Goal: Transaction & Acquisition: Purchase product/service

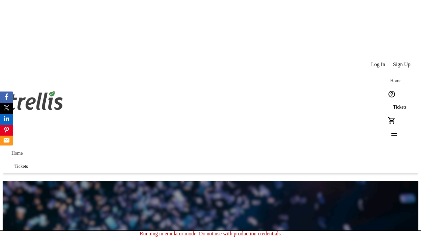
click at [403, 62] on span "Sign Up" at bounding box center [401, 65] width 17 height 6
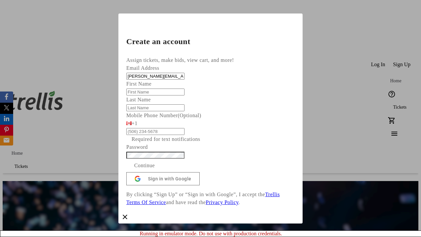
type input "[PERSON_NAME][EMAIL_ADDRESS][DOMAIN_NAME]"
type input "[PERSON_NAME]"
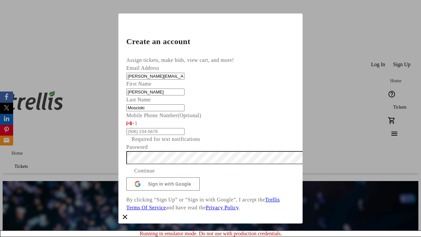
type input "Mosciski"
click at [155, 175] on span "Continue" at bounding box center [144, 171] width 21 height 8
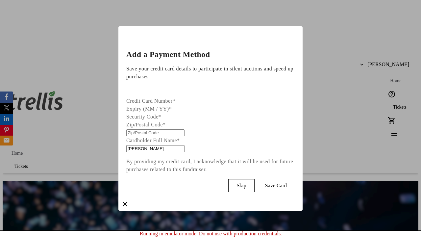
click at [246, 184] on span "Skip" at bounding box center [242, 186] width 10 height 6
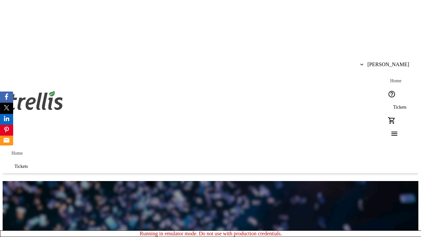
click at [393, 105] on span "Tickets" at bounding box center [399, 107] width 13 height 5
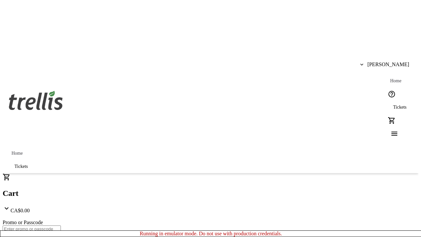
type input "1"
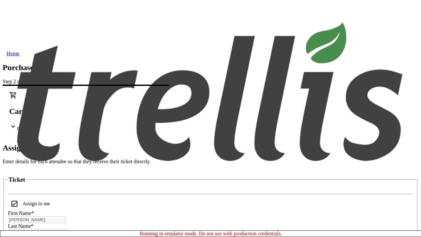
scroll to position [40, 0]
